Goal: Check status

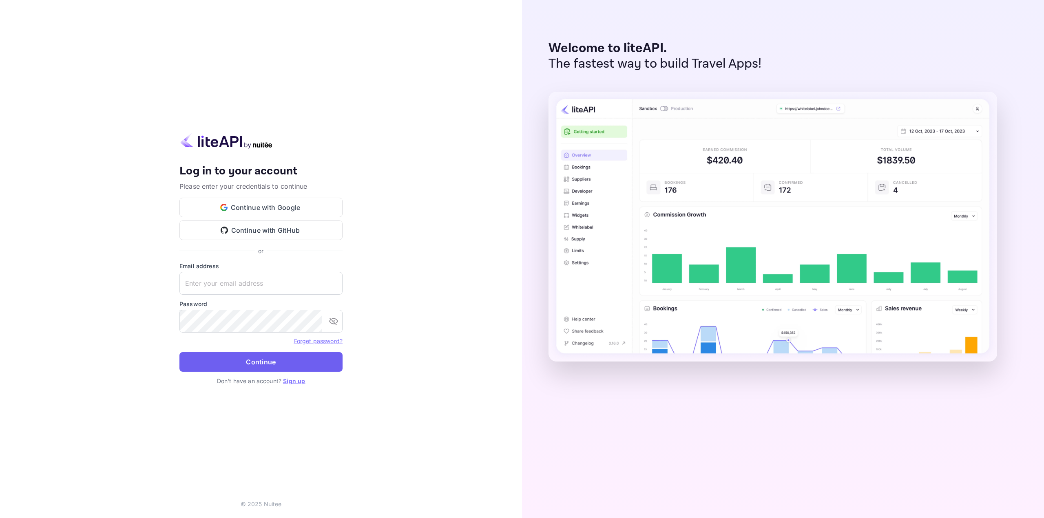
type input "[EMAIL_ADDRESS][DOMAIN_NAME]"
click at [275, 355] on button "Continue" at bounding box center [260, 362] width 163 height 20
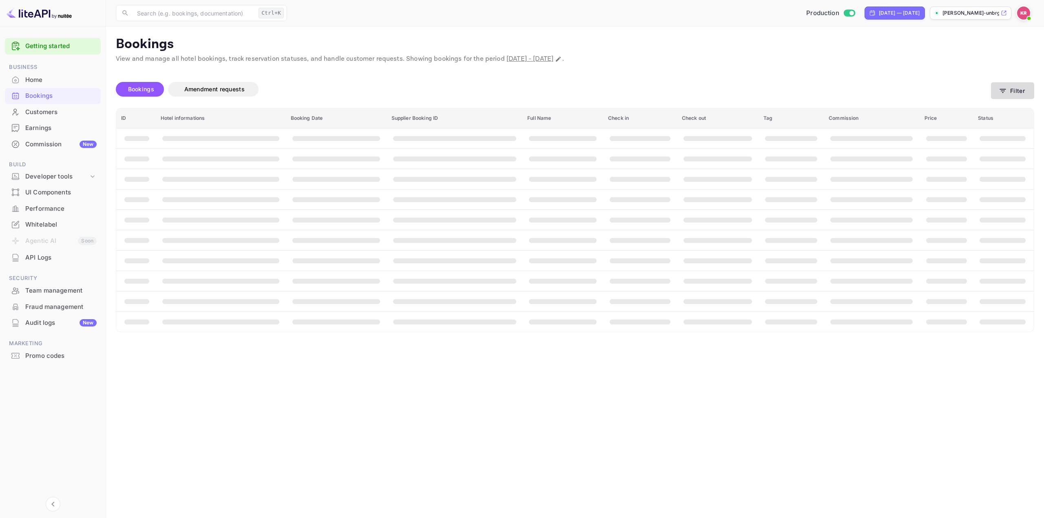
click at [1008, 90] on button "Filter" at bounding box center [1012, 90] width 43 height 17
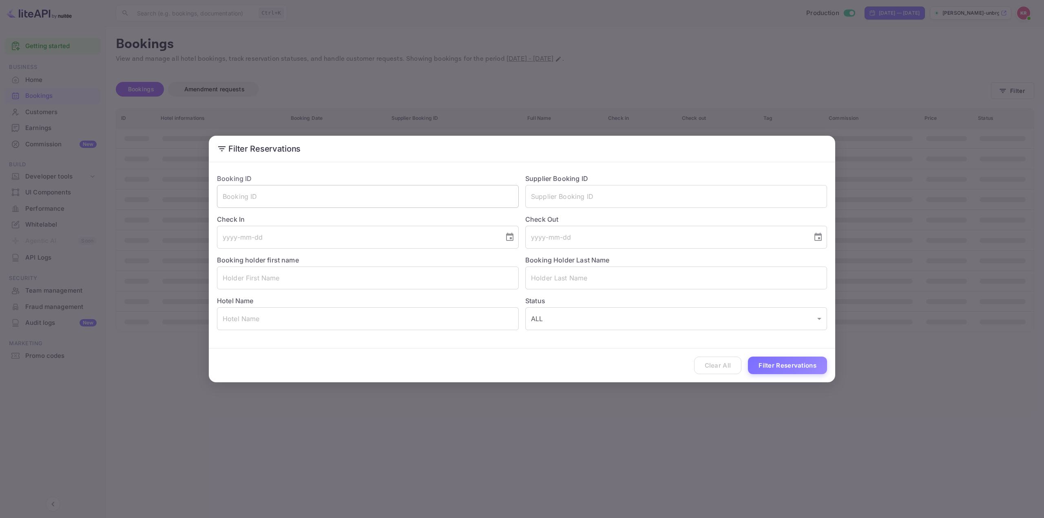
click at [415, 207] on input "text" at bounding box center [368, 196] width 302 height 23
paste input "kpZWN3tyv"
type input "kpZWN3tyv"
click at [784, 360] on button "Filter Reservations" at bounding box center [787, 366] width 79 height 18
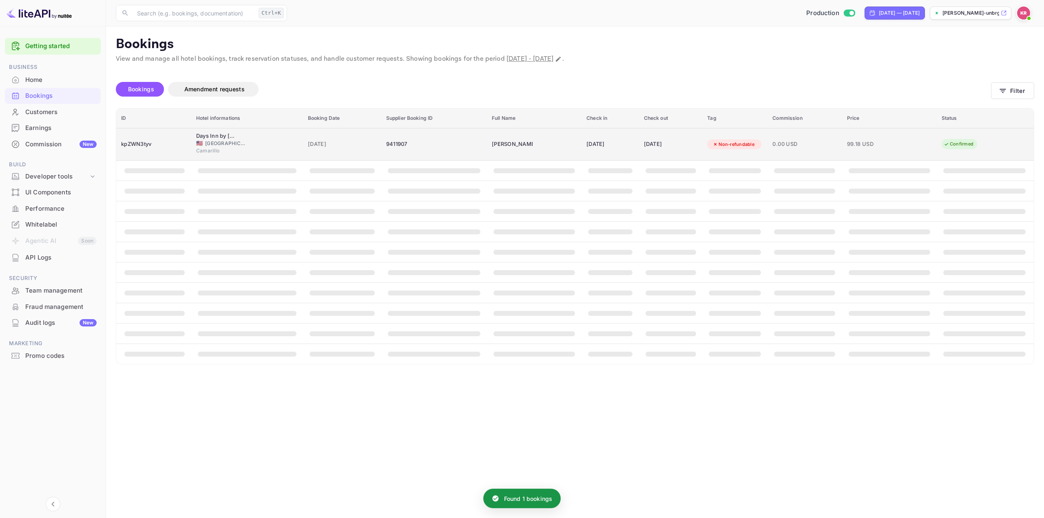
click at [795, 141] on span "0.00 USD" at bounding box center [804, 144] width 64 height 9
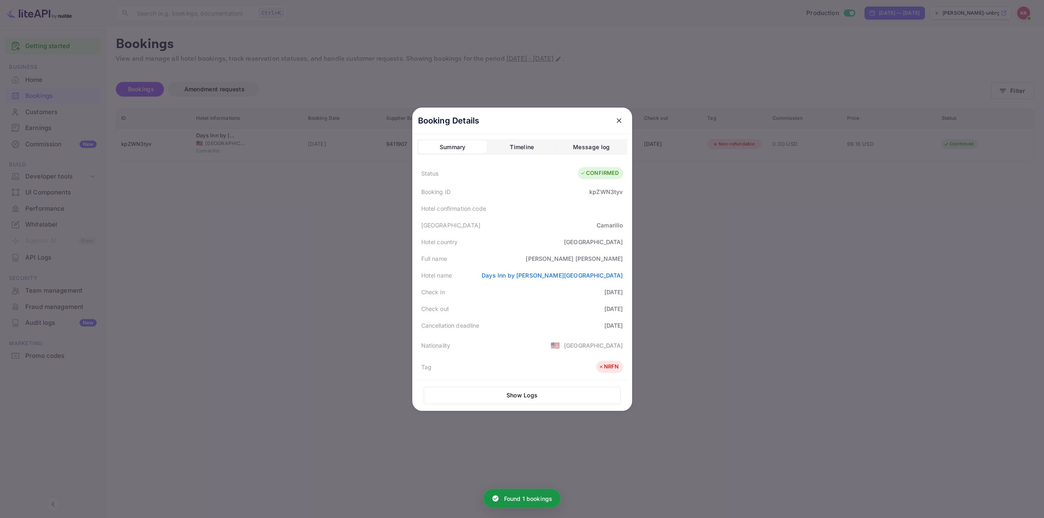
click at [601, 205] on div "Hotel confirmation code" at bounding box center [522, 208] width 210 height 17
